Goal: Entertainment & Leisure: Consume media (video, audio)

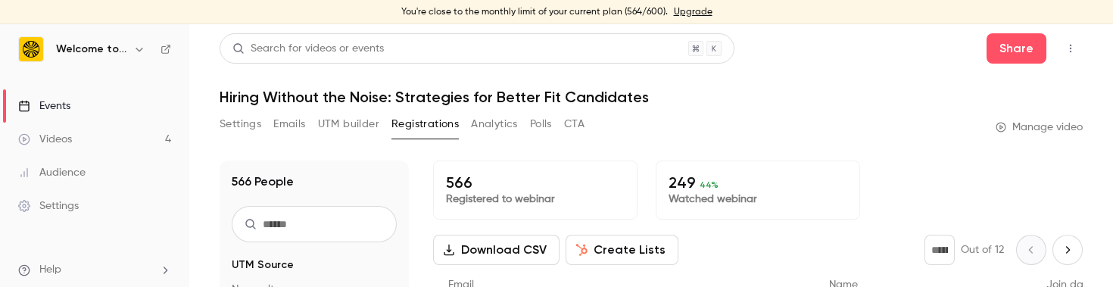
click at [71, 140] on div "Videos" at bounding box center [45, 139] width 54 height 15
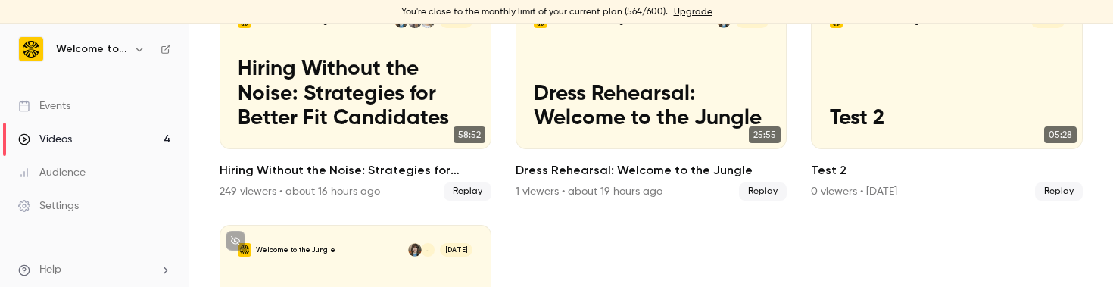
scroll to position [146, 0]
